Goal: Information Seeking & Learning: Learn about a topic

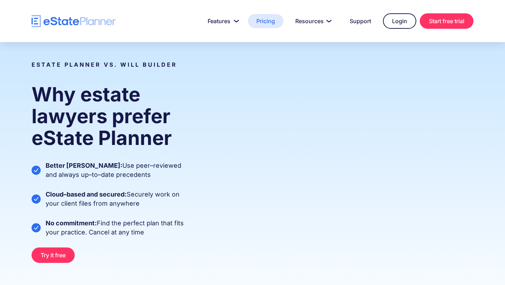
click at [264, 24] on link "Pricing" at bounding box center [265, 21] width 35 height 14
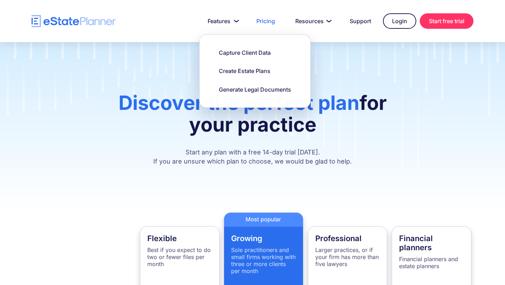
click at [88, 17] on img "home" at bounding box center [74, 21] width 84 height 12
